Goal: Transaction & Acquisition: Purchase product/service

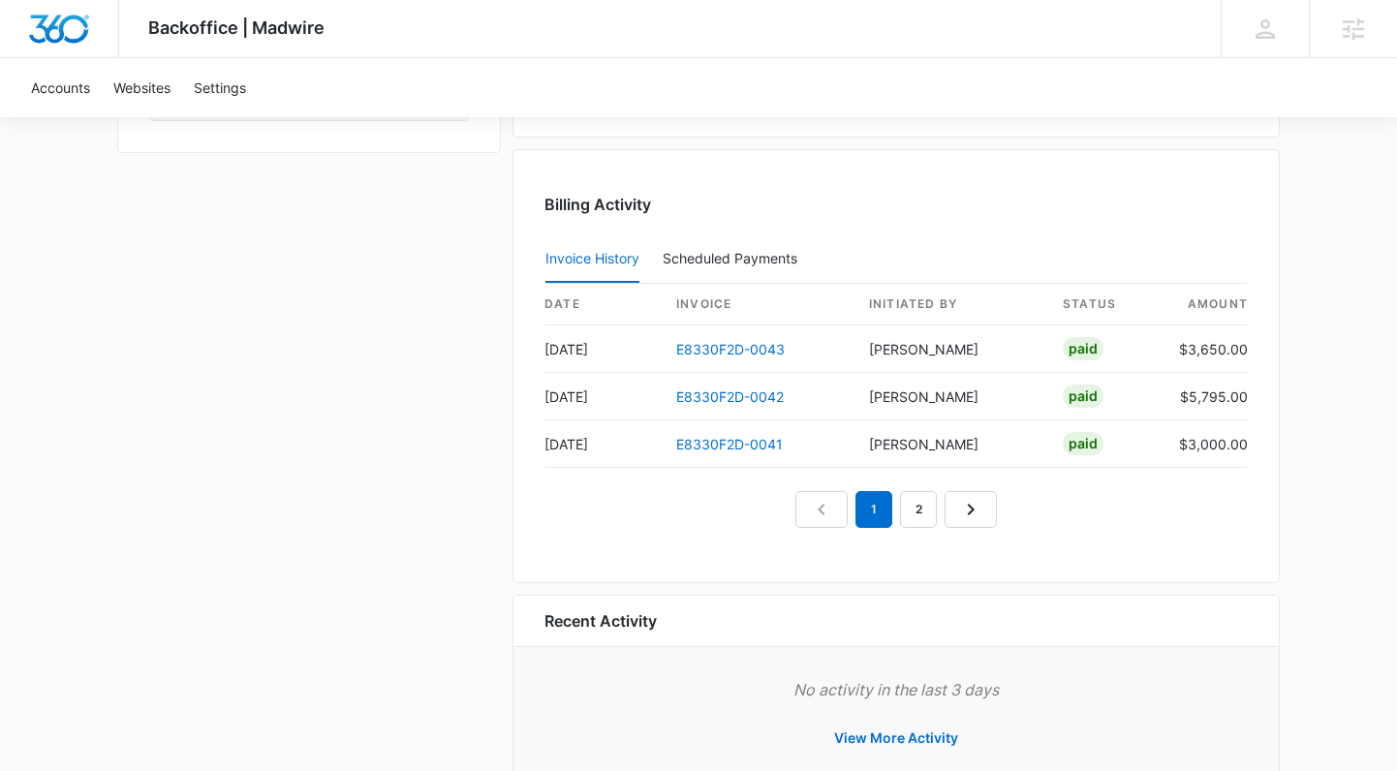
scroll to position [1931, 0]
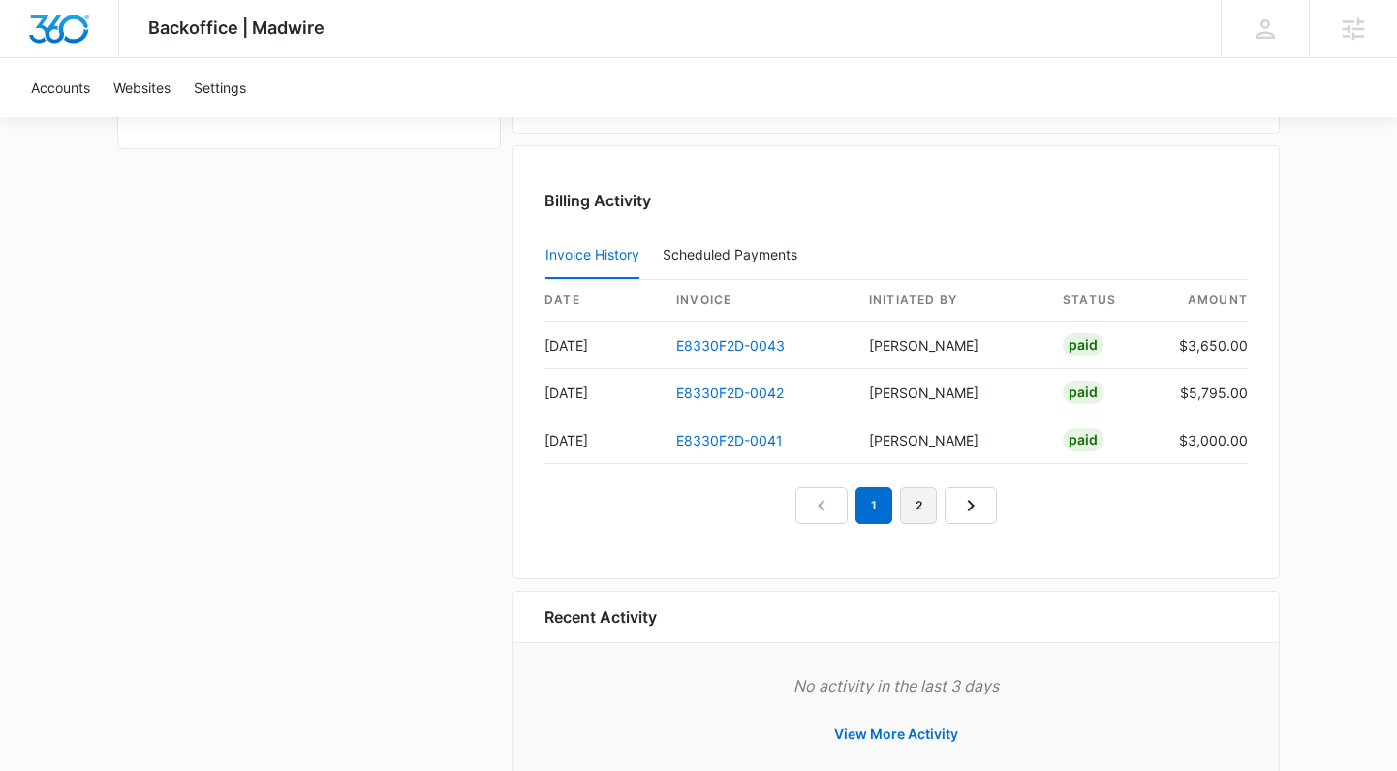
click at [933, 512] on link "2" at bounding box center [918, 505] width 37 height 37
click at [866, 511] on link "1" at bounding box center [851, 505] width 37 height 37
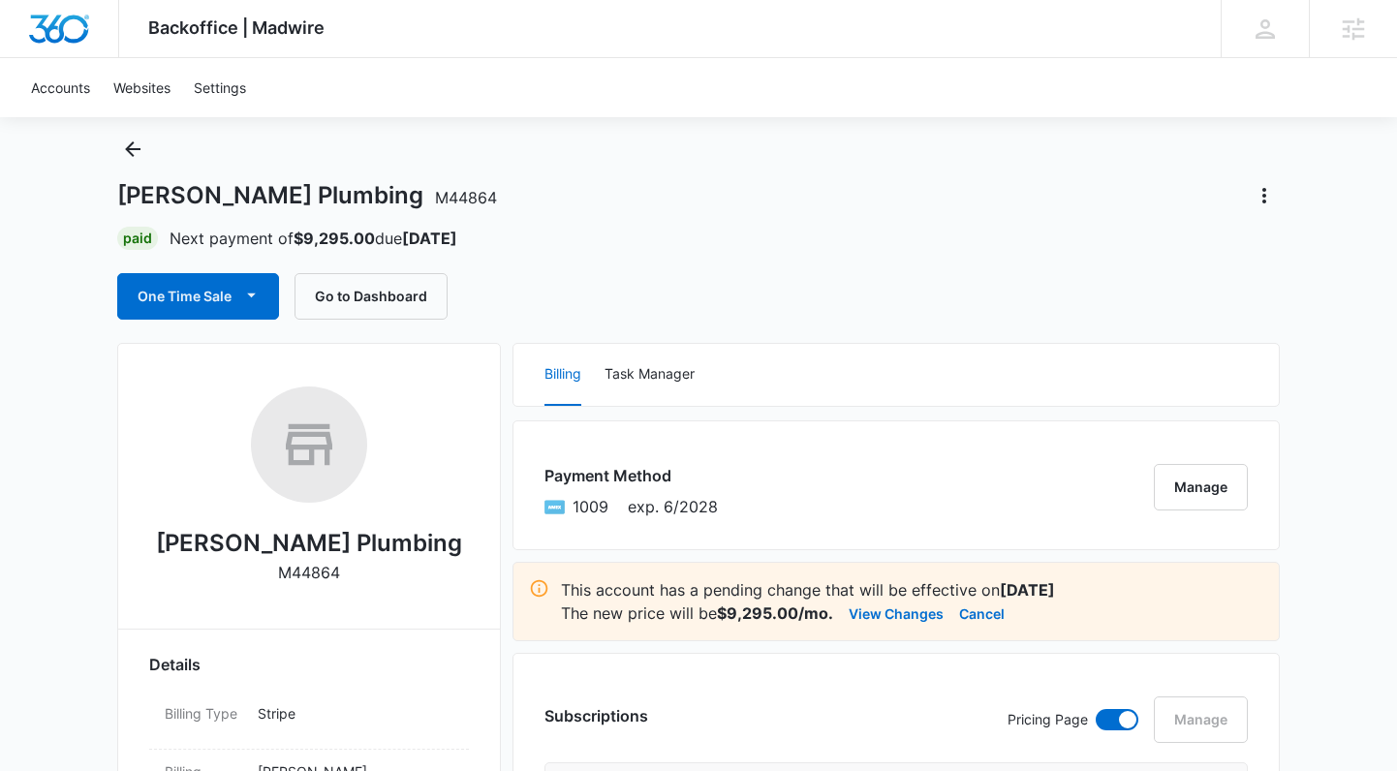
scroll to position [0, 0]
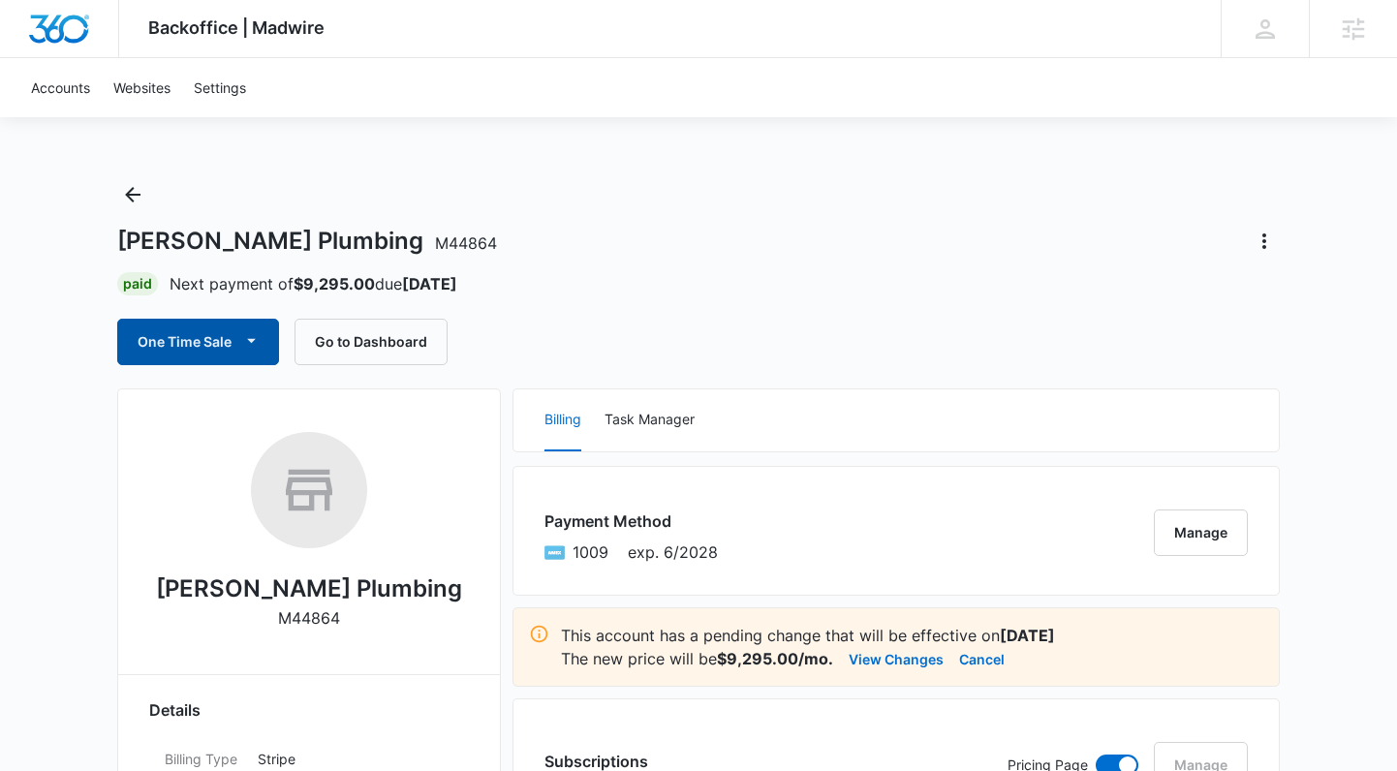
click at [199, 345] on button "One Time Sale" at bounding box center [198, 342] width 162 height 47
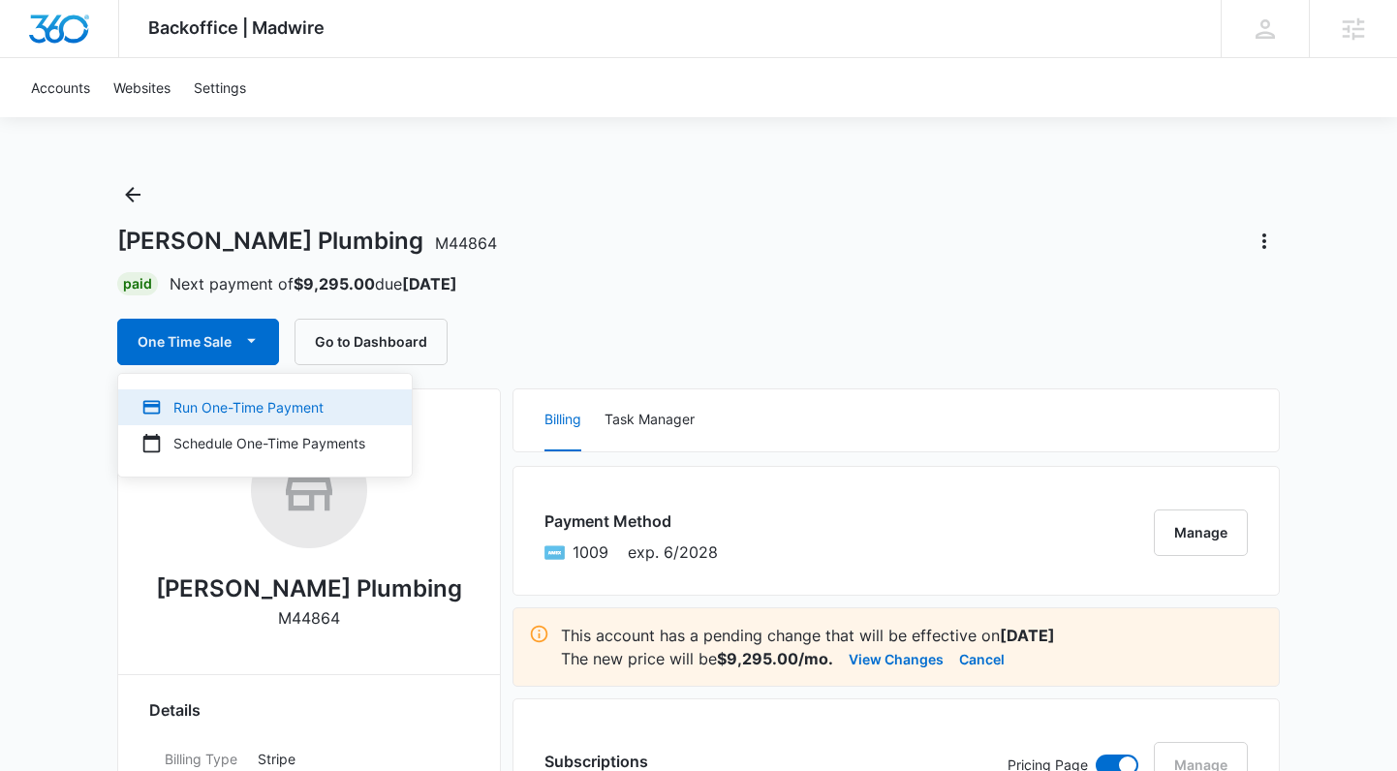
click at [214, 414] on div "Run One-Time Payment" at bounding box center [253, 407] width 224 height 20
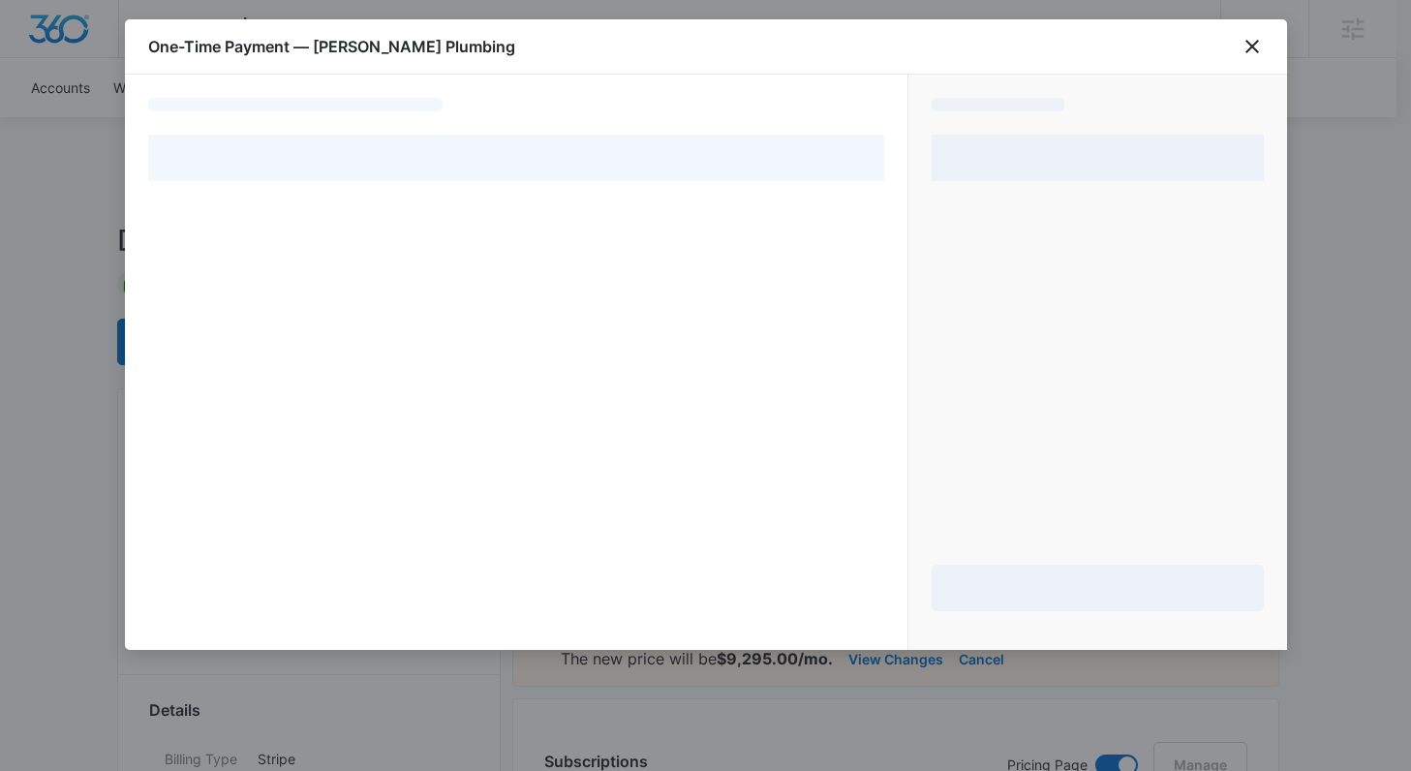
select select "pm_1NsqzZA4n8RTgNjUhk5uXFM5"
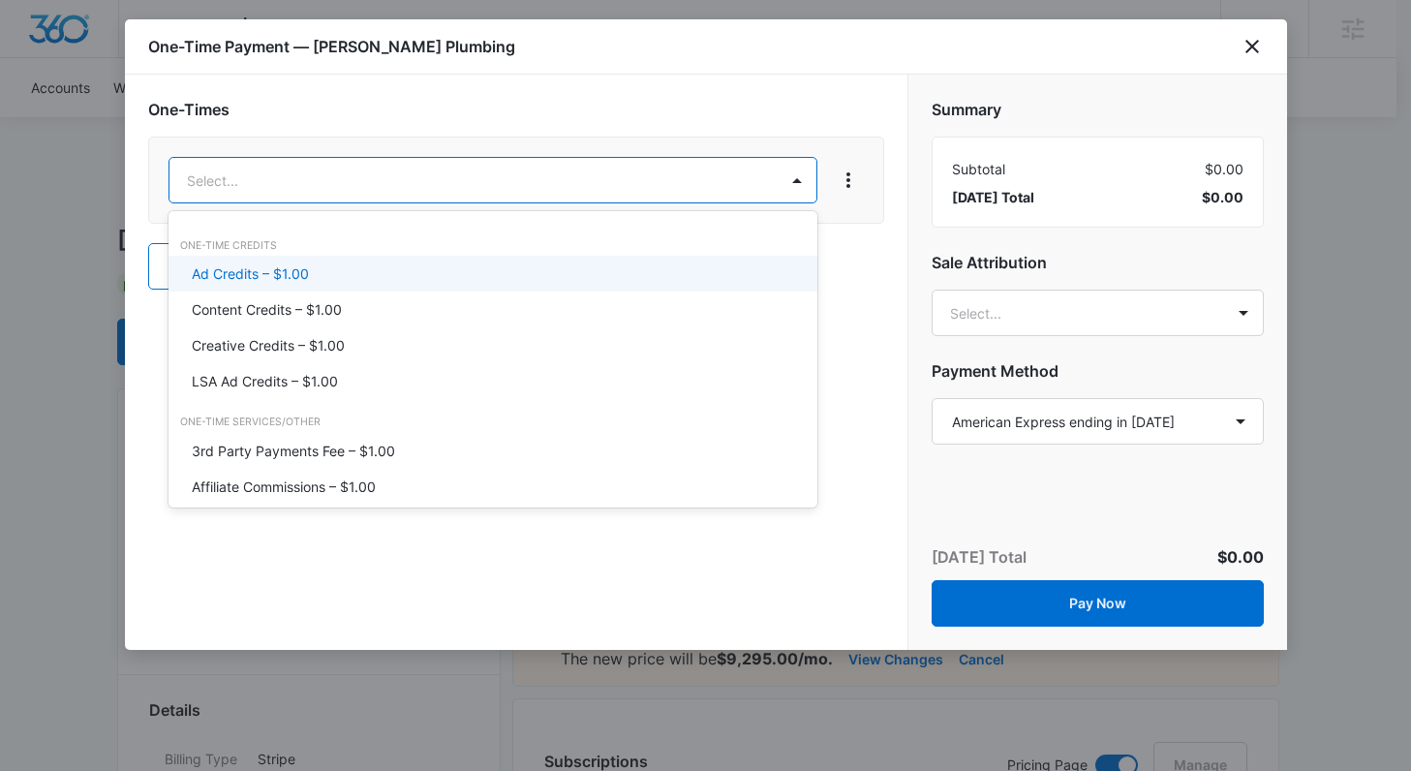
drag, startPoint x: 403, startPoint y: 274, endPoint x: 516, endPoint y: 225, distance: 123.6
click at [402, 274] on div "Ad Credits – $1.00" at bounding box center [491, 274] width 599 height 20
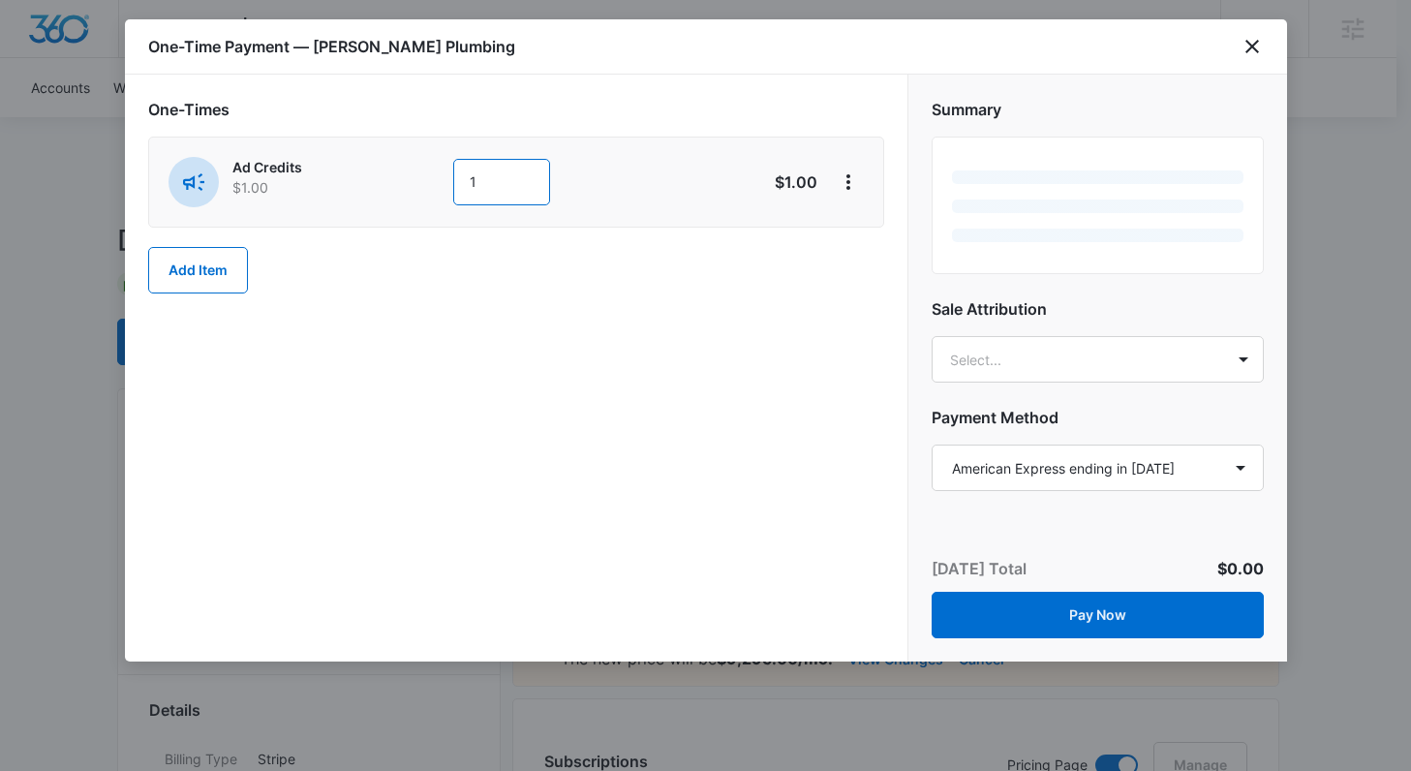
click at [516, 188] on input "1" at bounding box center [501, 182] width 97 height 47
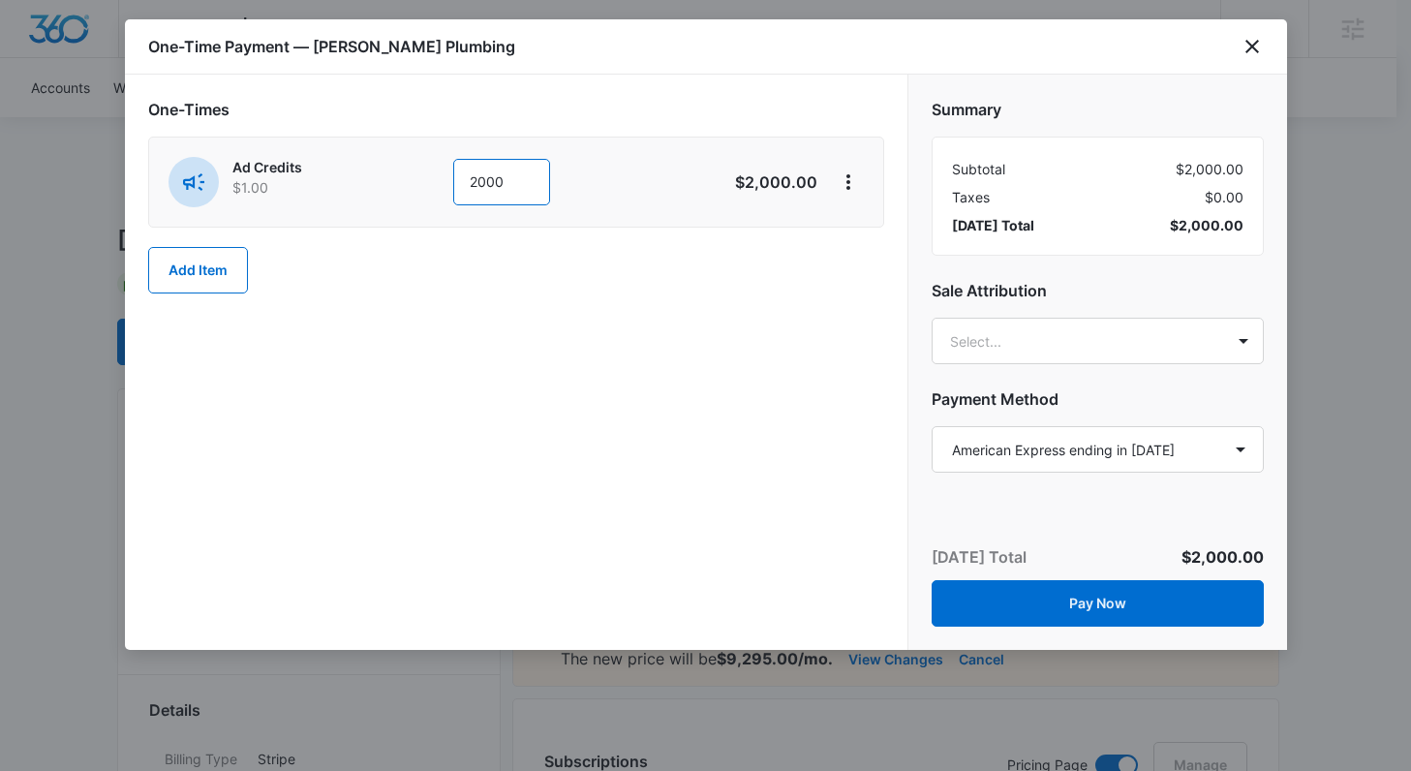
type input "2000"
click at [957, 303] on div "Summary Subtotal $2,000.00 Taxes $0.00 Today’s Total $2,000.00 Sale Attribution…" at bounding box center [1098, 277] width 379 height 405
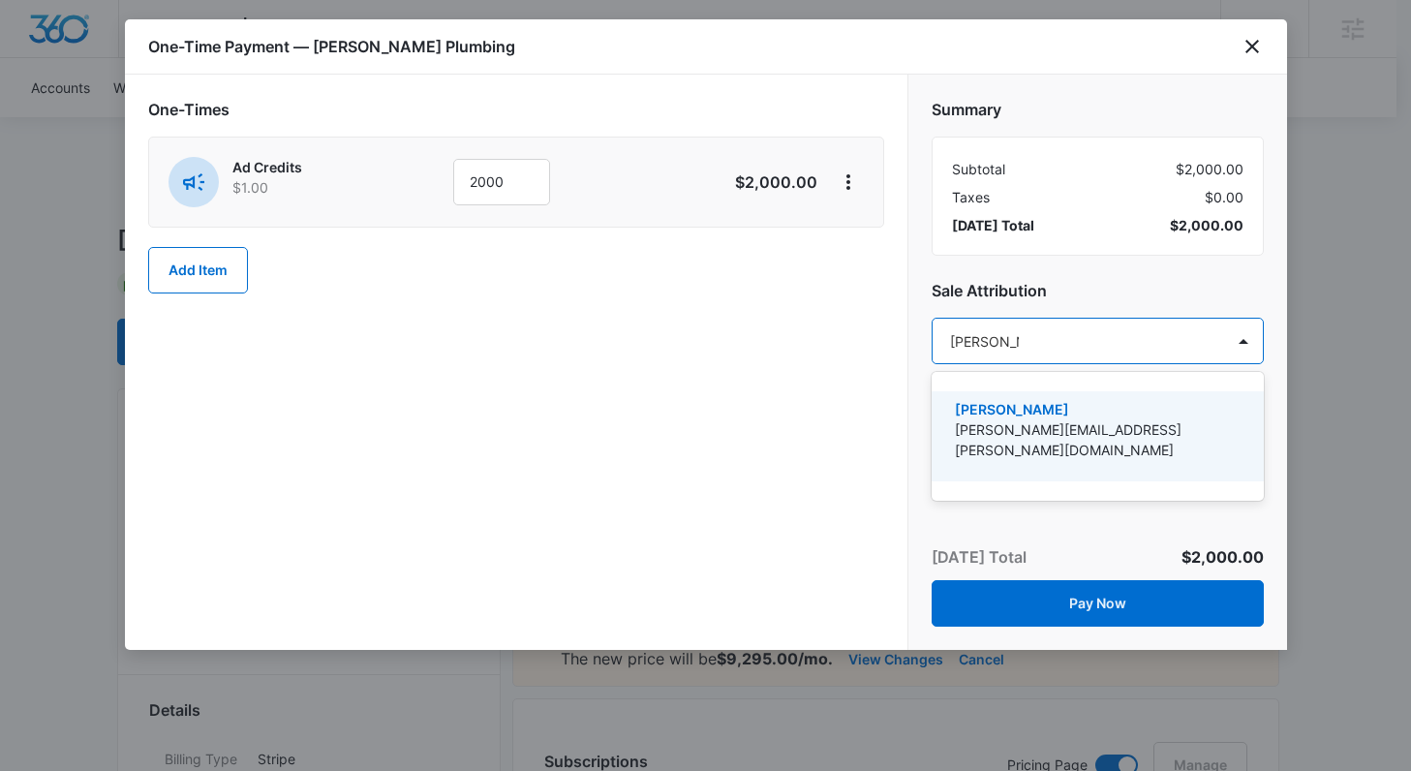
type input "brooke pou"
click at [1009, 419] on p "[PERSON_NAME][EMAIL_ADDRESS][PERSON_NAME][DOMAIN_NAME]" at bounding box center [1096, 439] width 282 height 41
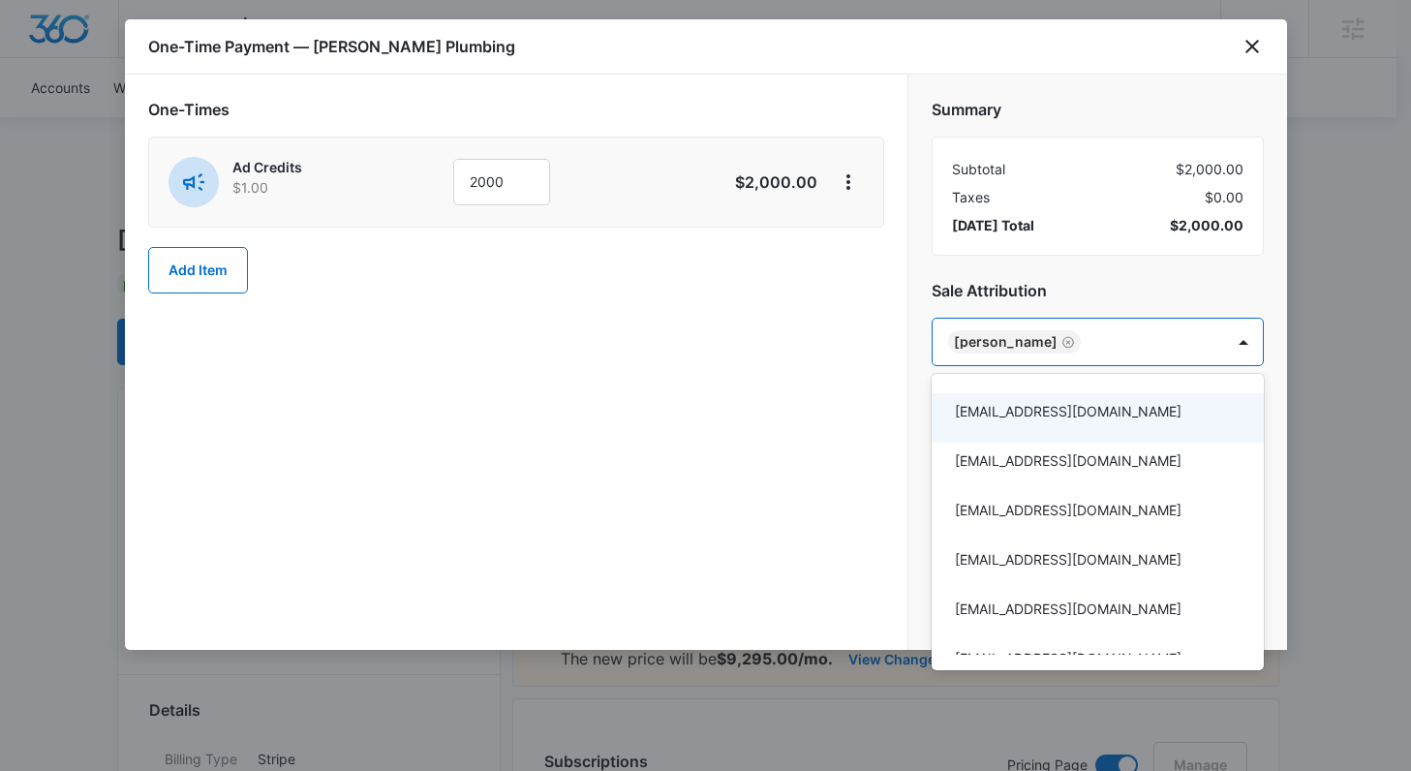
click at [863, 432] on div at bounding box center [705, 385] width 1411 height 771
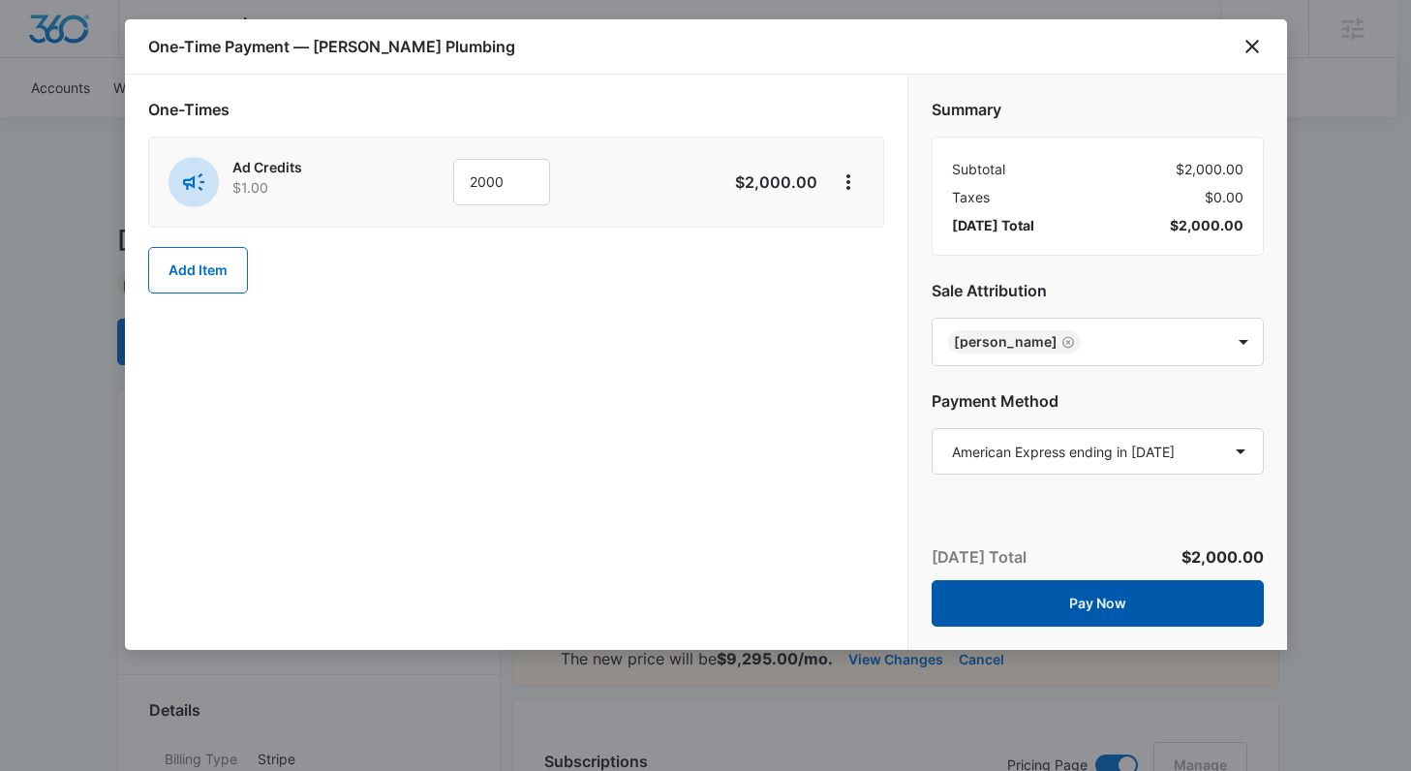
click at [1013, 585] on button "Pay Now" at bounding box center [1098, 603] width 332 height 47
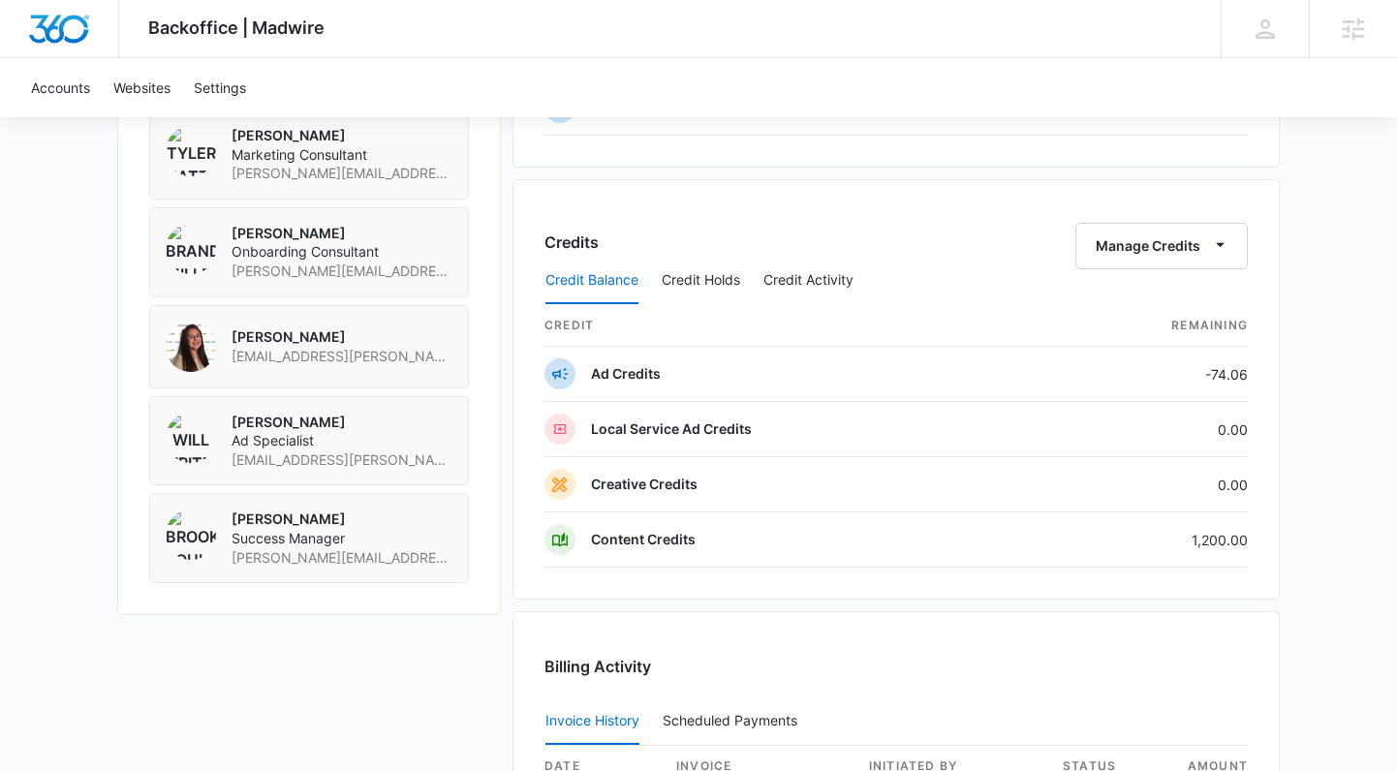
scroll to position [1514, 0]
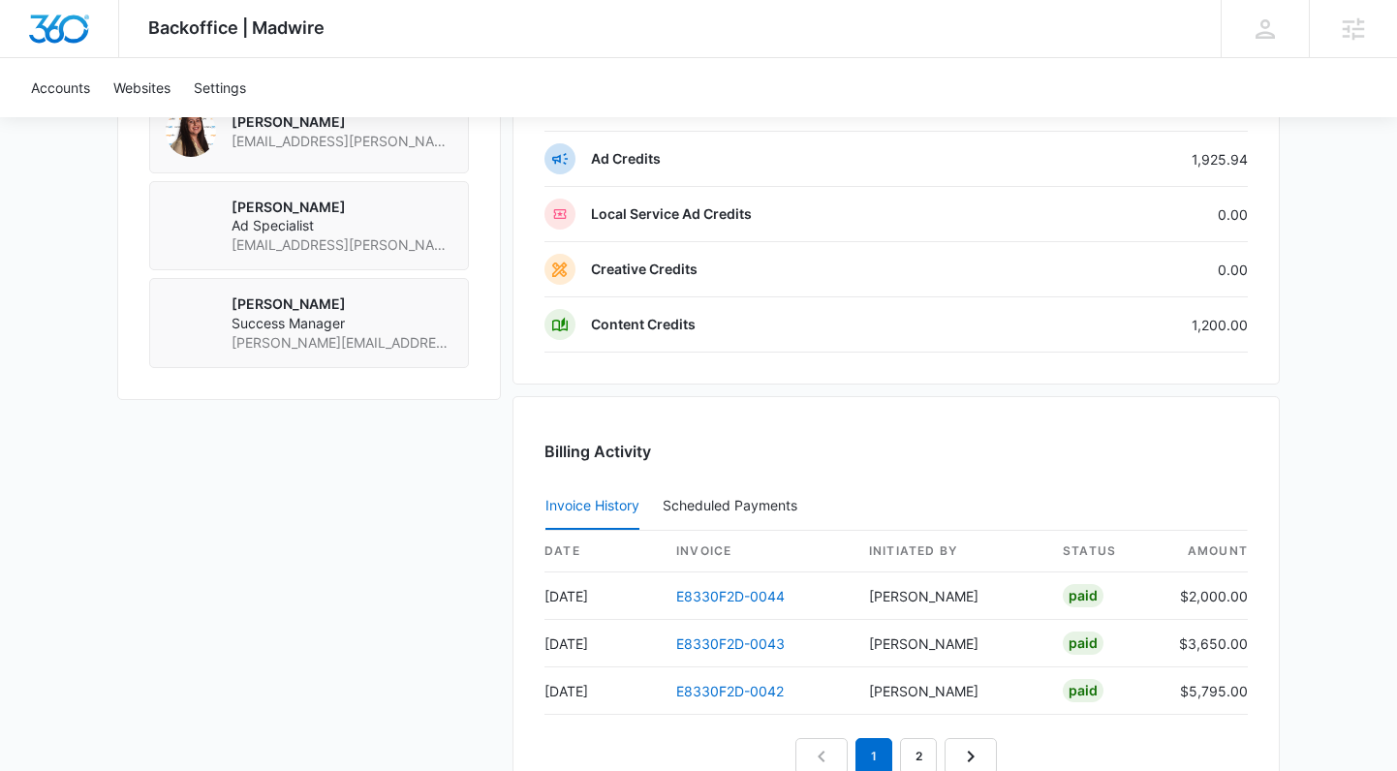
scroll to position [1771, 0]
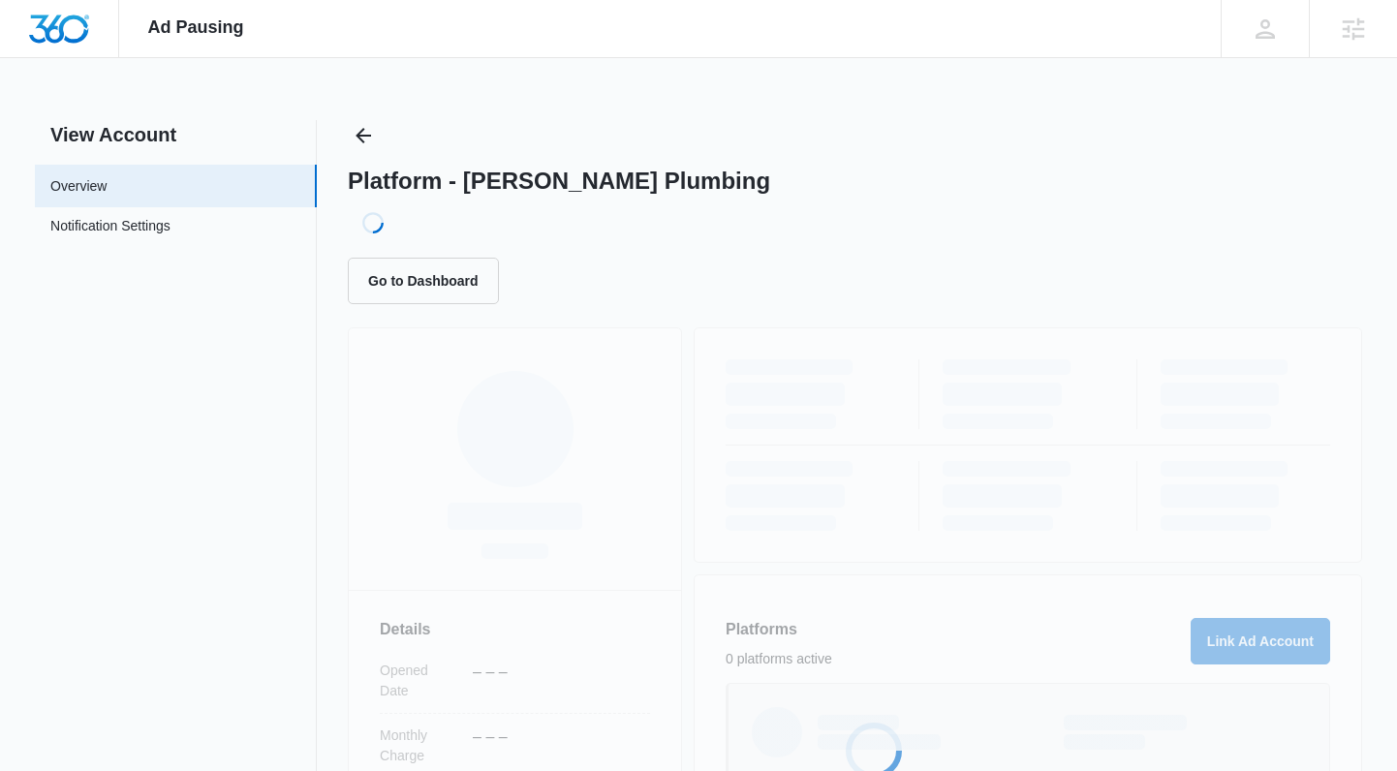
scroll to position [294, 0]
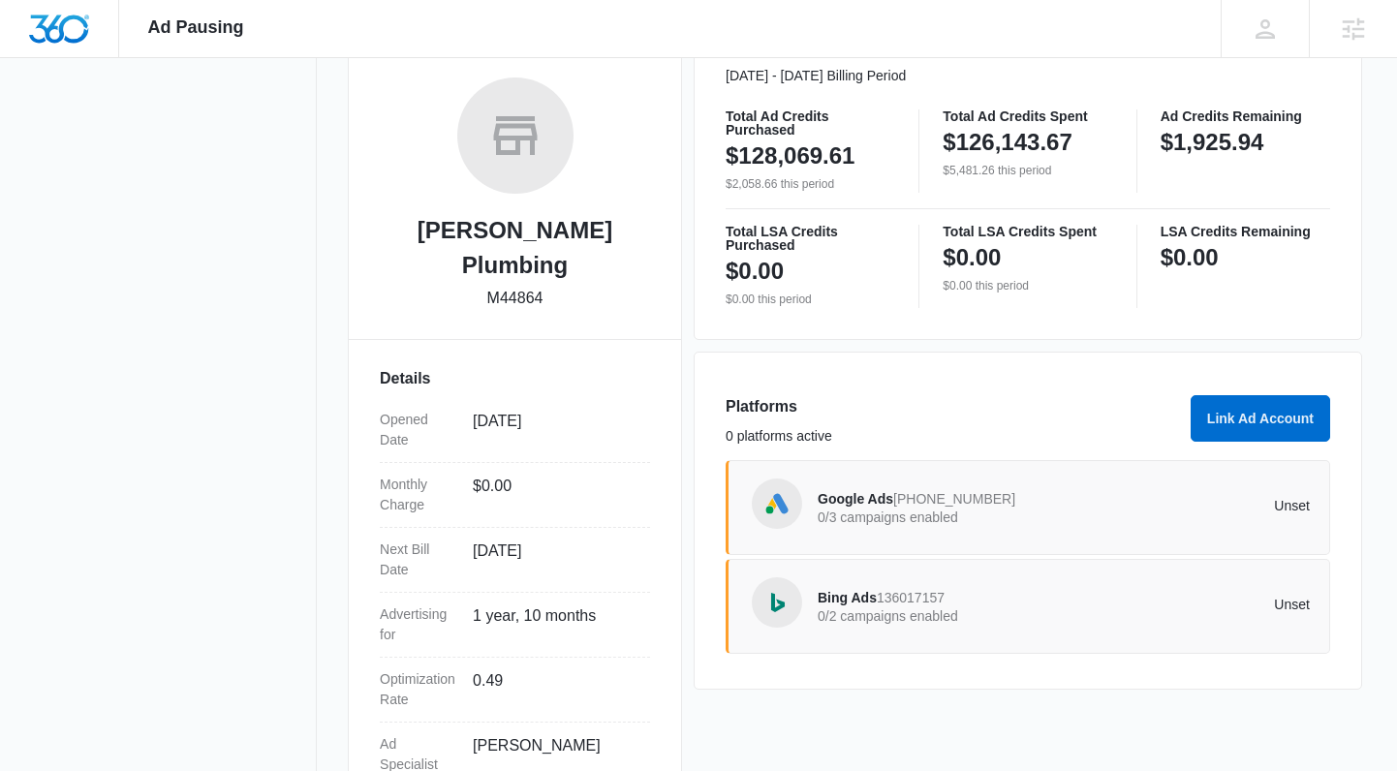
click at [1045, 499] on div "Google Ads [PHONE_NUMBER] 0/3 campaigns enabled" at bounding box center [941, 507] width 246 height 41
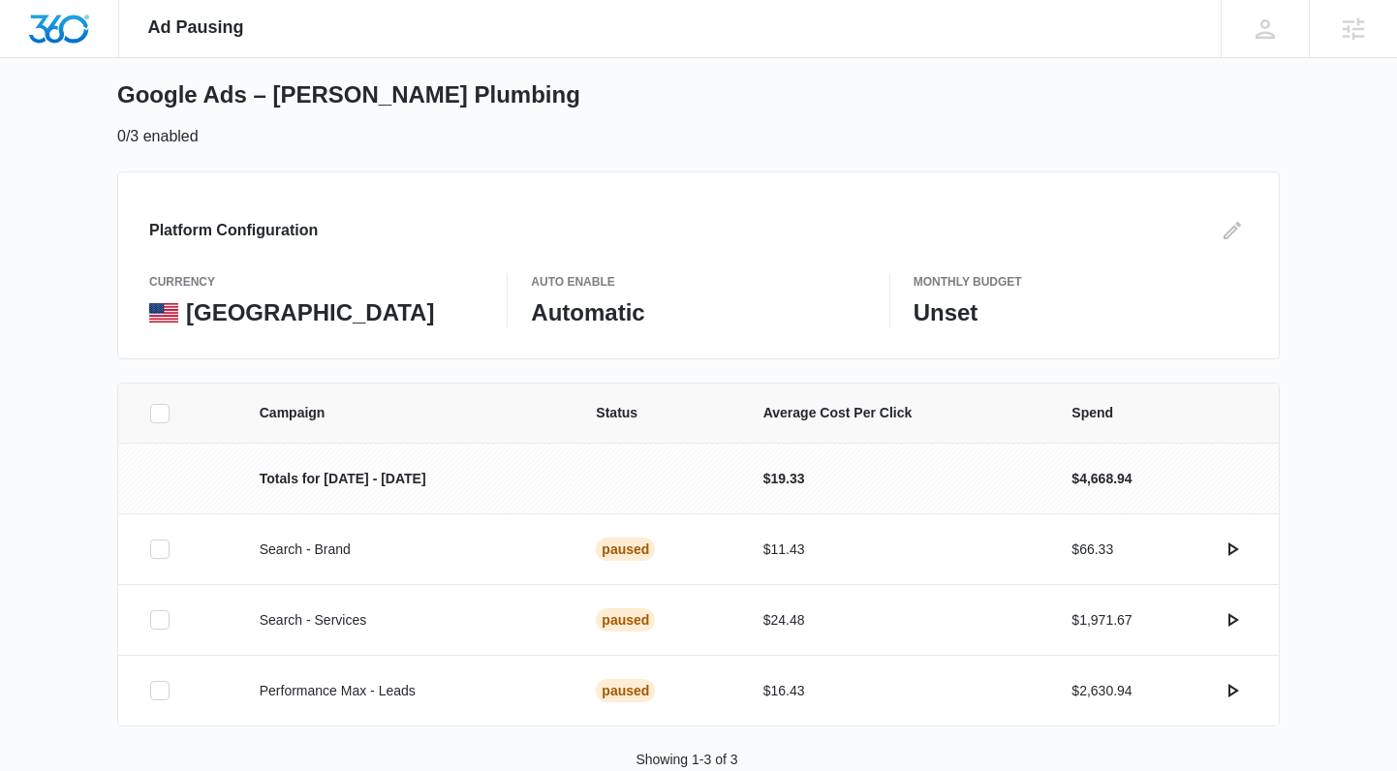
scroll to position [132, 0]
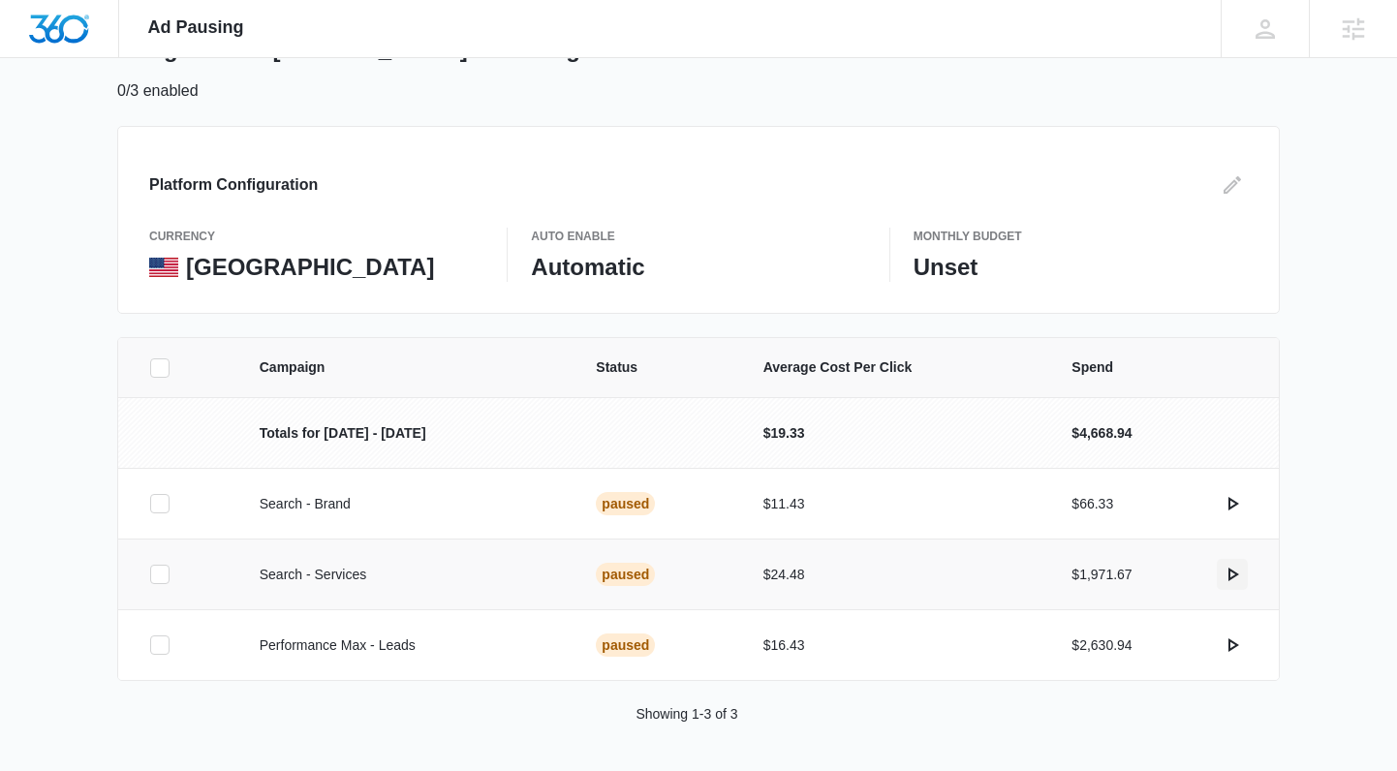
click at [1232, 579] on icon "actions.activate" at bounding box center [1232, 574] width 23 height 23
click at [1238, 636] on icon "actions.activate" at bounding box center [1232, 645] width 23 height 23
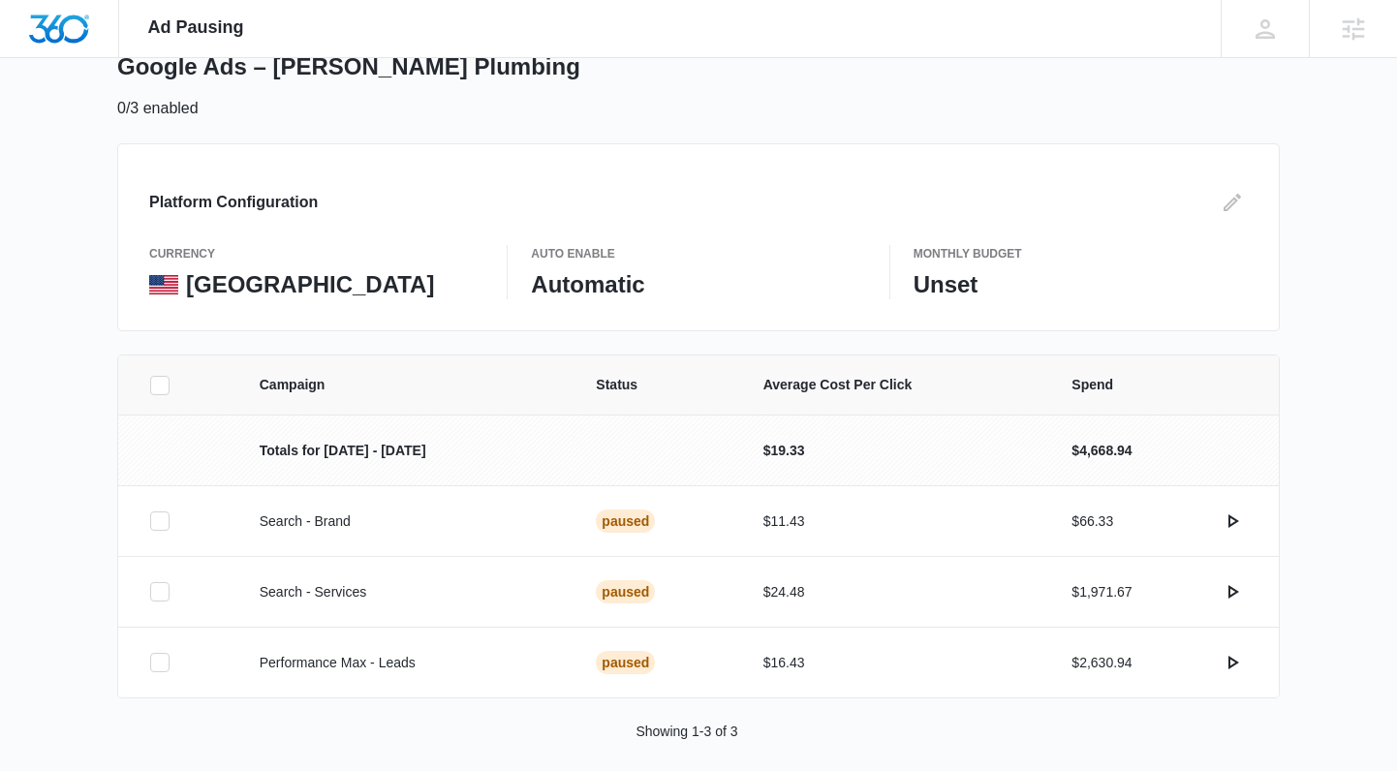
scroll to position [132, 0]
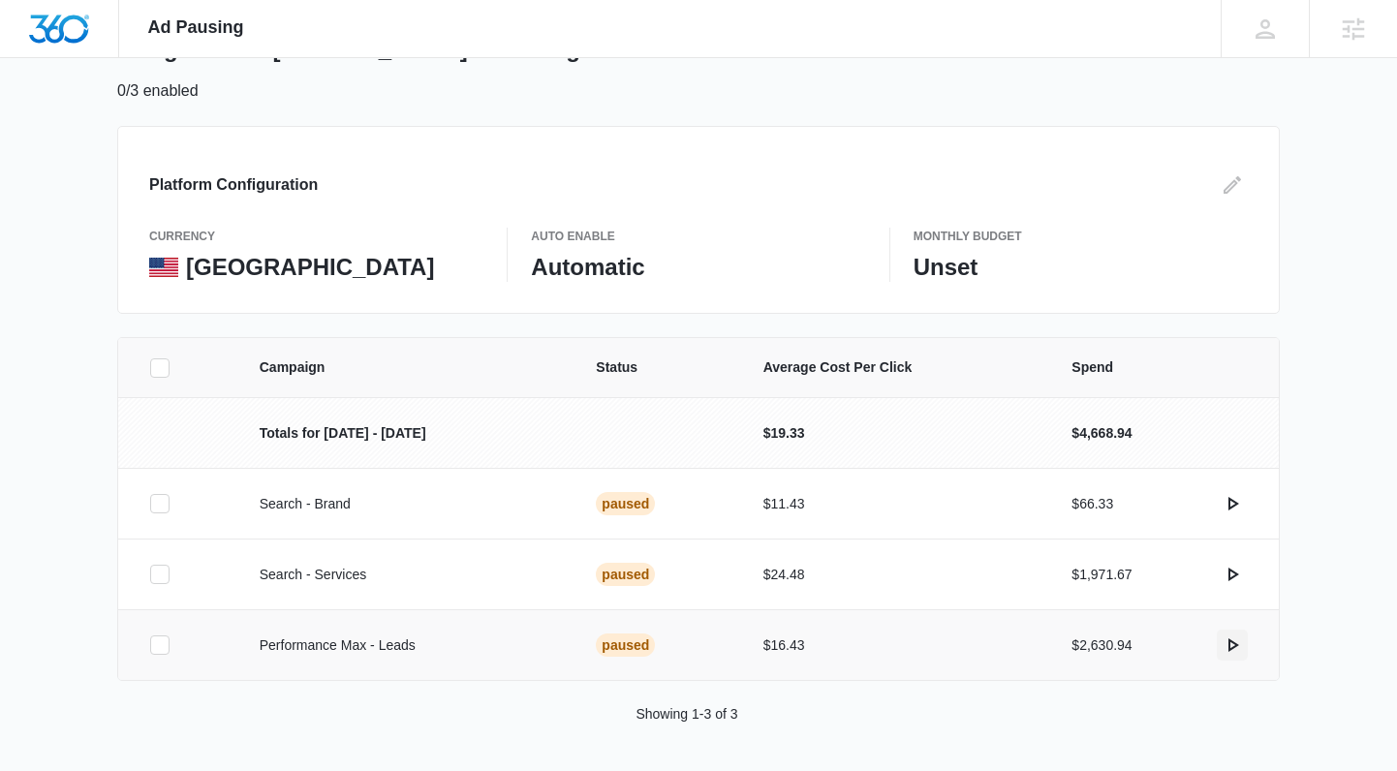
click at [1232, 644] on icon "actions.activate" at bounding box center [1232, 645] width 23 height 23
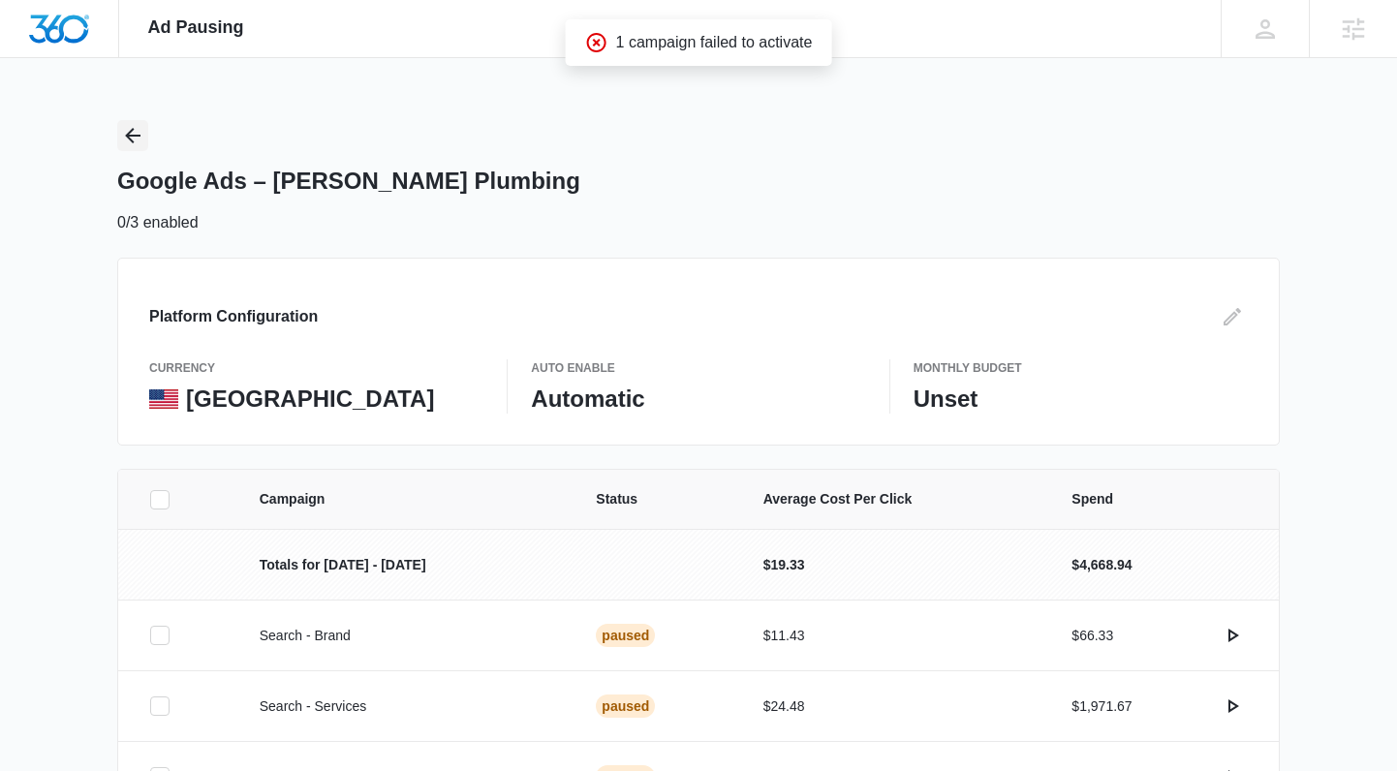
click at [145, 138] on button "Back" at bounding box center [132, 135] width 31 height 31
